Goal: Information Seeking & Learning: Learn about a topic

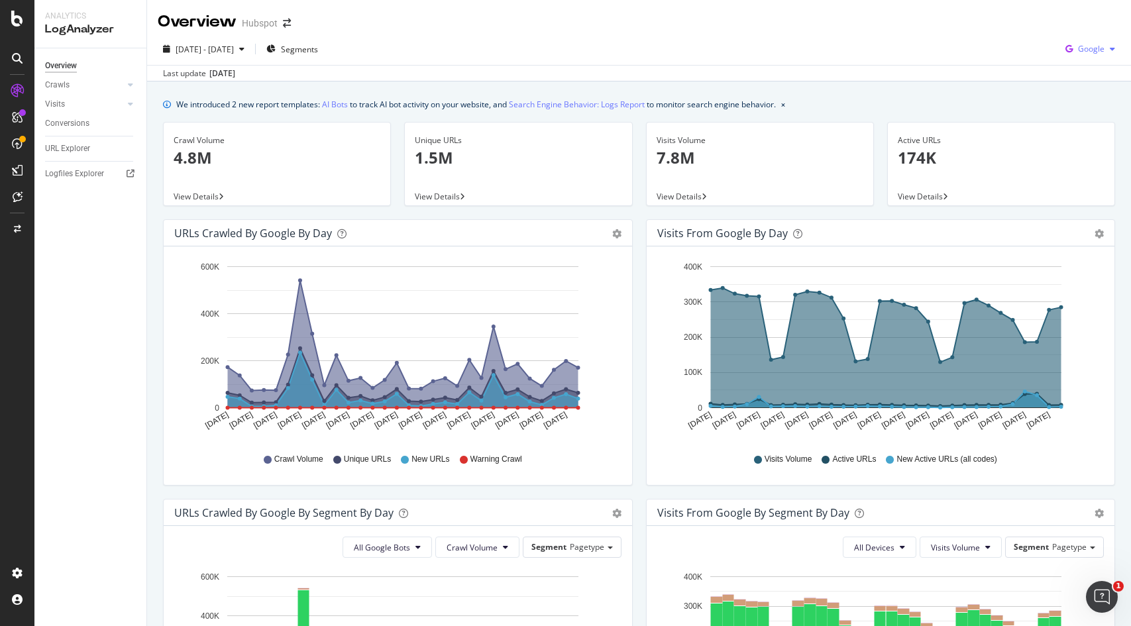
click at [1078, 46] on span "Google" at bounding box center [1091, 48] width 27 height 11
click at [1078, 127] on span "OpenAI" at bounding box center [1085, 125] width 49 height 12
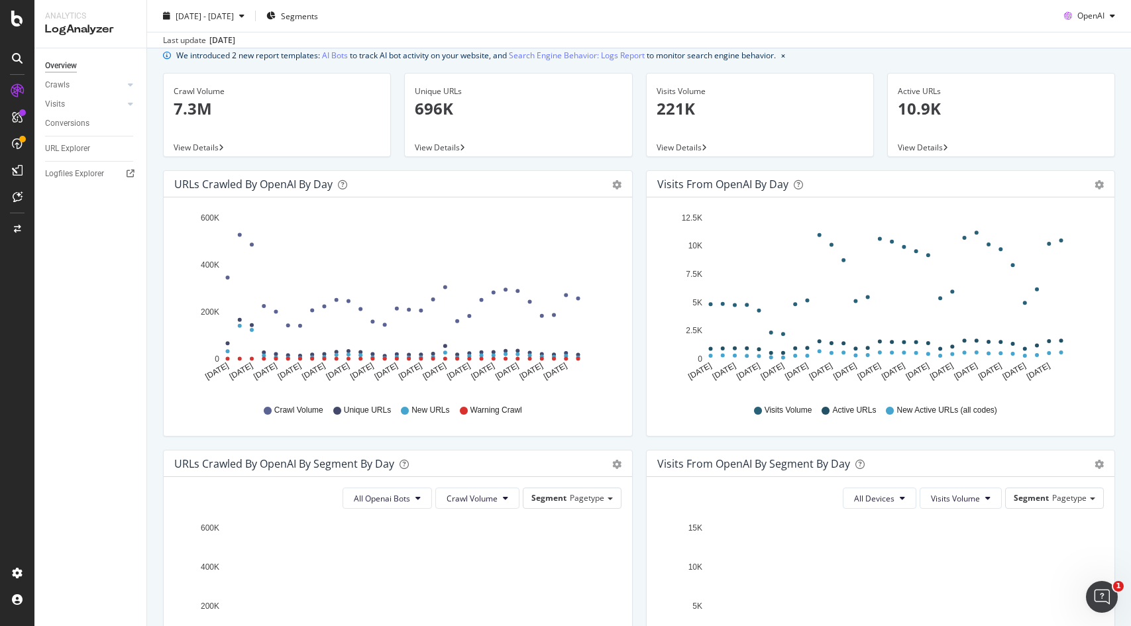
scroll to position [57, 0]
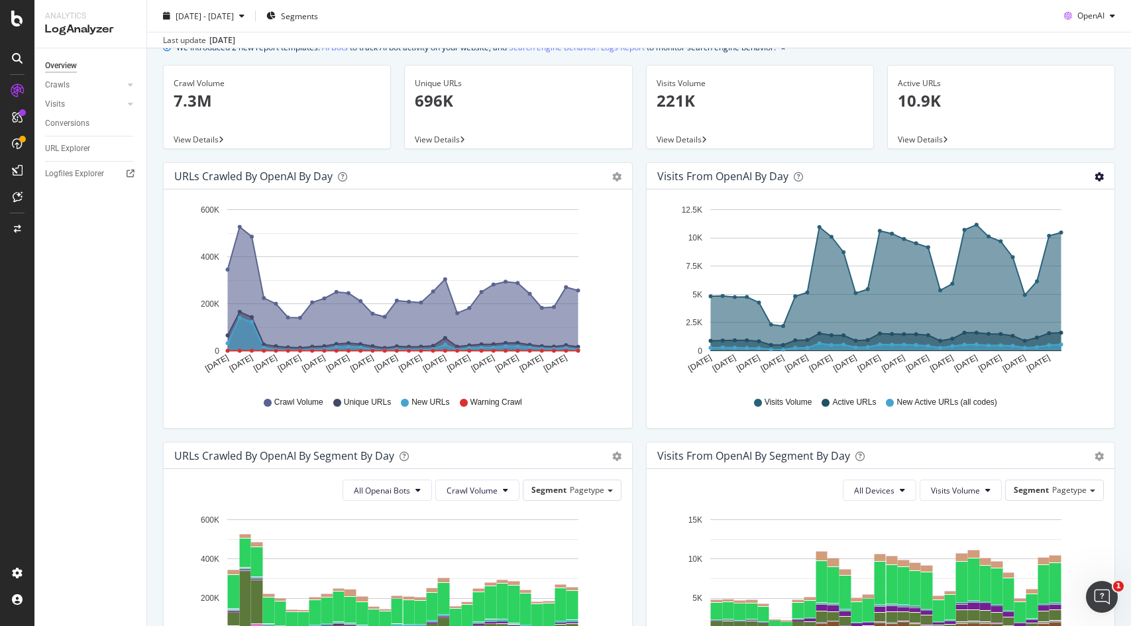
click at [1095, 178] on icon "gear" at bounding box center [1099, 176] width 9 height 9
click at [1038, 226] on span "Table" at bounding box center [1061, 227] width 106 height 18
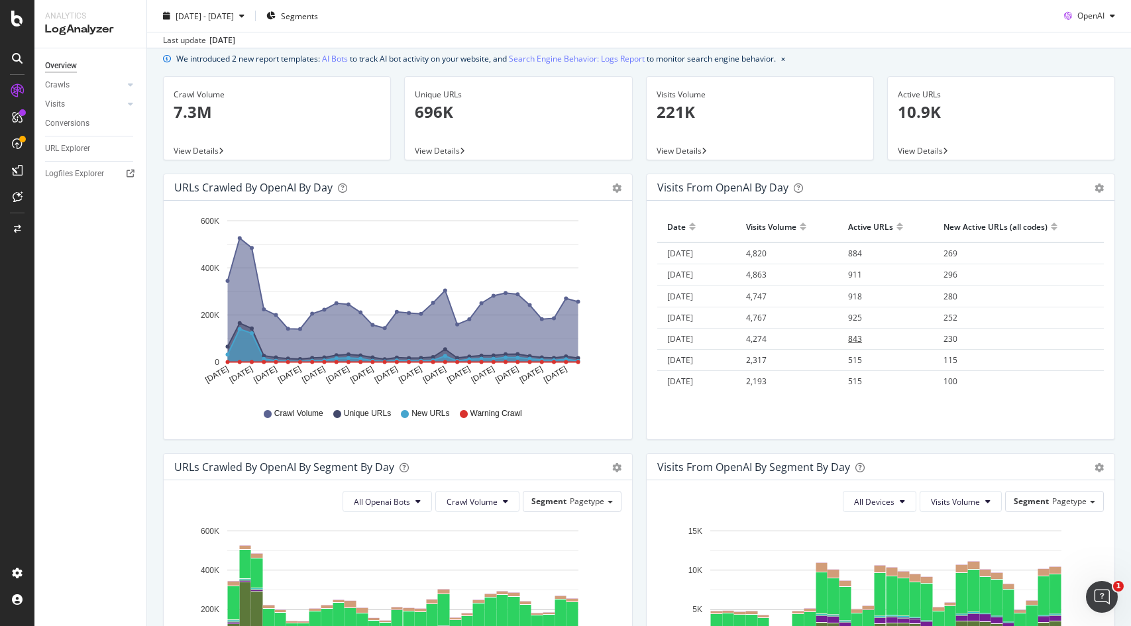
scroll to position [40, 0]
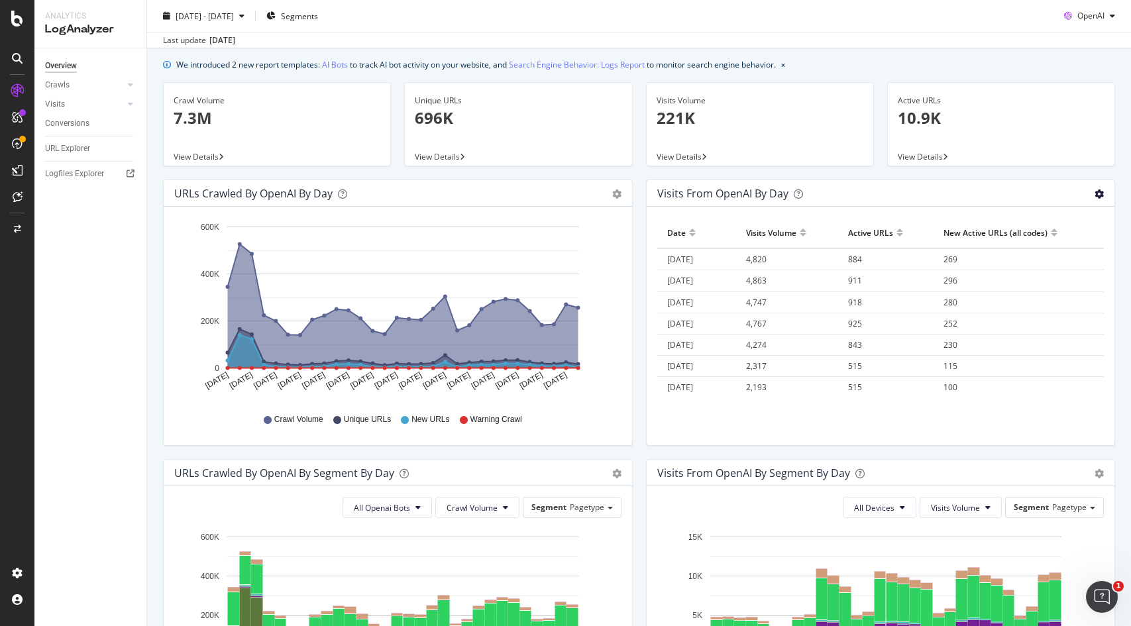
click at [1095, 195] on icon "gear" at bounding box center [1099, 194] width 9 height 9
click at [1095, 199] on div "Area Table" at bounding box center [1099, 193] width 9 height 13
click at [1095, 193] on icon "gear" at bounding box center [1099, 194] width 9 height 9
click at [1036, 221] on span "Area" at bounding box center [1061, 220] width 106 height 18
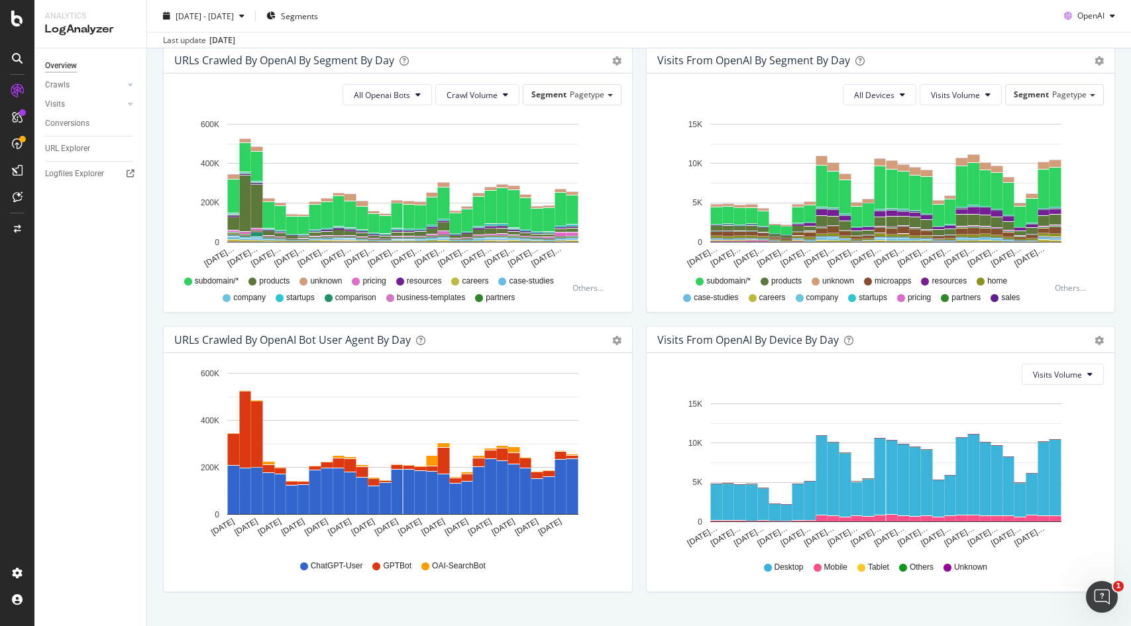
scroll to position [478, 0]
